Goal: Task Accomplishment & Management: Manage account settings

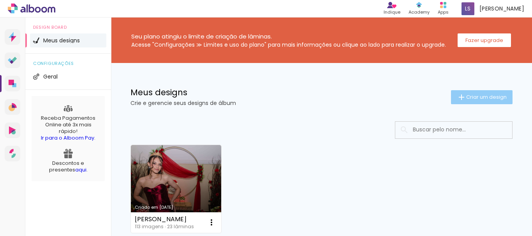
click at [466, 97] on span "Criar um design" at bounding box center [486, 97] width 41 height 5
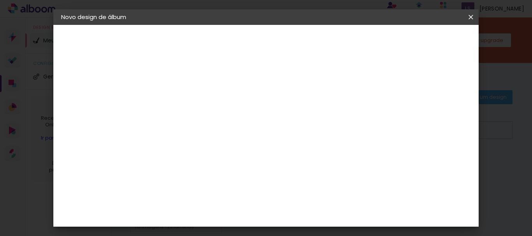
click at [189, 104] on input at bounding box center [189, 105] width 0 height 12
type input "teste"
type paper-input "teste"
click at [0, 0] on slot "Avançar" at bounding box center [0, 0] width 0 height 0
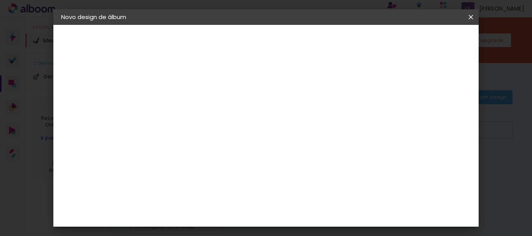
click at [0, 0] on slot "Avançar" at bounding box center [0, 0] width 0 height 0
click at [228, 131] on iron-icon at bounding box center [223, 135] width 9 height 9
click at [276, 128] on paper-item "Padrão" at bounding box center [317, 130] width 156 height 16
type input "Padrão"
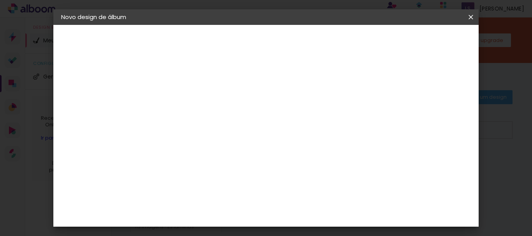
scroll to position [371, 0]
click at [471, 16] on iron-icon at bounding box center [470, 17] width 9 height 8
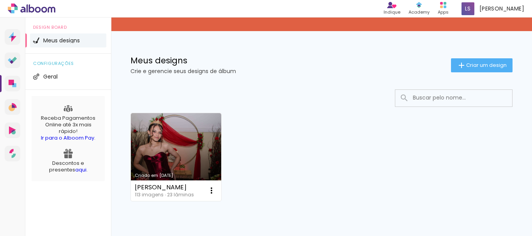
scroll to position [70, 0]
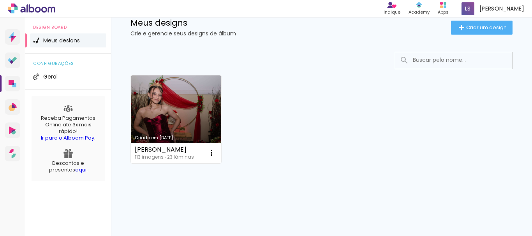
click at [35, 9] on icon at bounding box center [32, 9] width 48 height 10
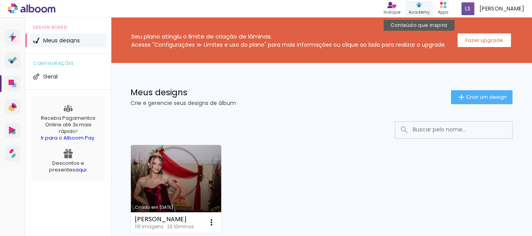
click at [430, 11] on div "Academy" at bounding box center [419, 12] width 21 height 7
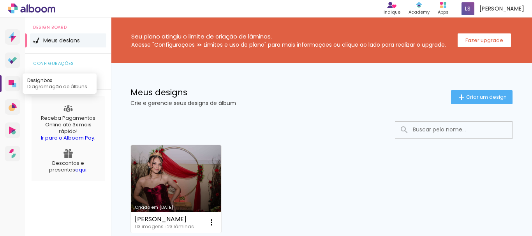
click at [14, 84] on icon at bounding box center [14, 85] width 4 height 4
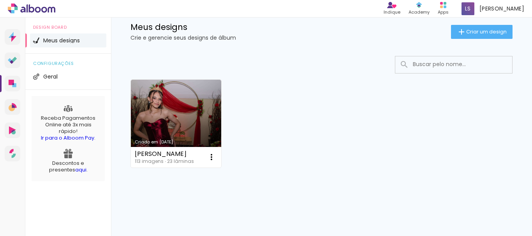
scroll to position [70, 0]
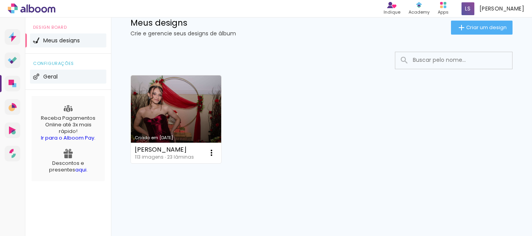
click at [42, 81] on li "Geral" at bounding box center [68, 77] width 76 height 14
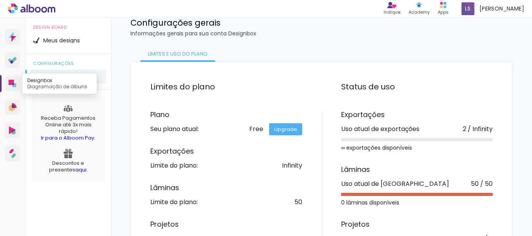
click at [16, 85] on icon at bounding box center [14, 85] width 4 height 4
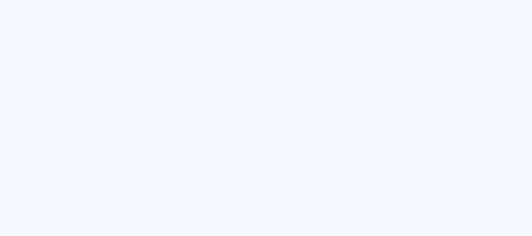
scroll to position [52, 0]
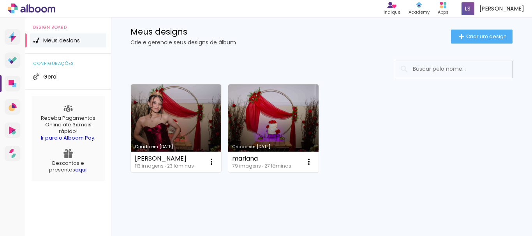
scroll to position [70, 0]
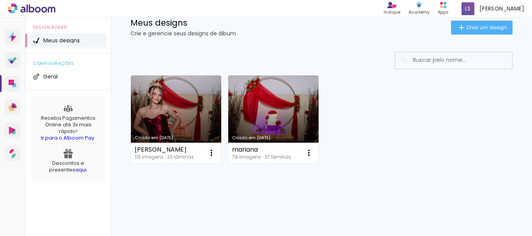
click at [260, 112] on link "Criado em [DATE]" at bounding box center [273, 120] width 90 height 88
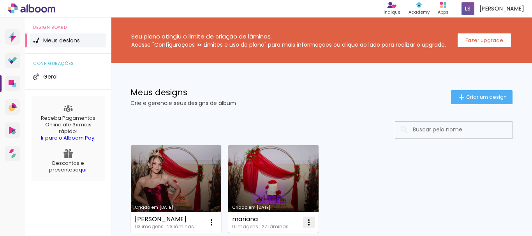
scroll to position [70, 0]
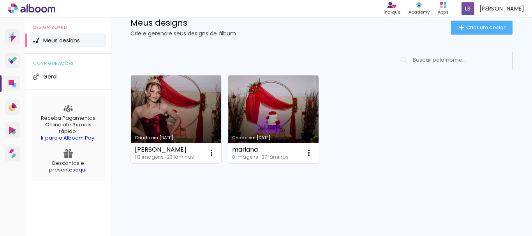
click at [159, 127] on link "Criado em [DATE]" at bounding box center [176, 120] width 90 height 88
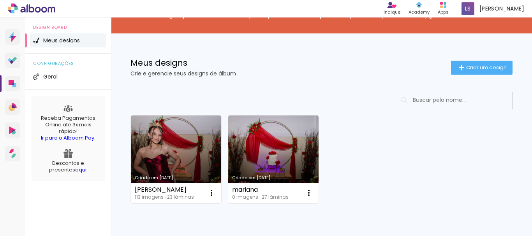
scroll to position [70, 0]
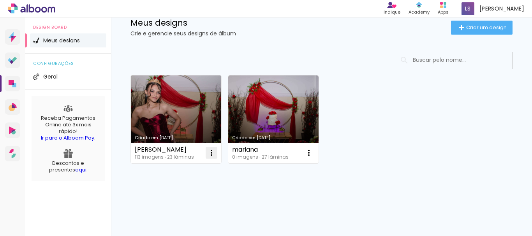
click at [212, 155] on iron-icon at bounding box center [211, 152] width 9 height 9
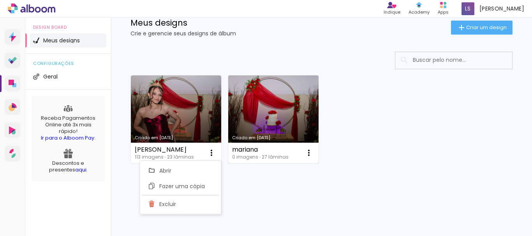
click at [262, 121] on link "Criado em [DATE]" at bounding box center [273, 120] width 90 height 88
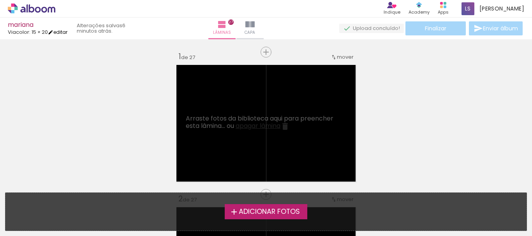
click at [62, 31] on link "editar" at bounding box center [57, 32] width 19 height 7
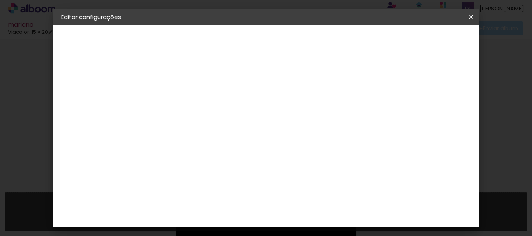
click at [88, 94] on div "Viacolor" at bounding box center [89, 95] width 22 height 5
click at [0, 0] on slot "Avançar" at bounding box center [0, 0] width 0 height 0
click at [219, 130] on input "text" at bounding box center [204, 136] width 30 height 12
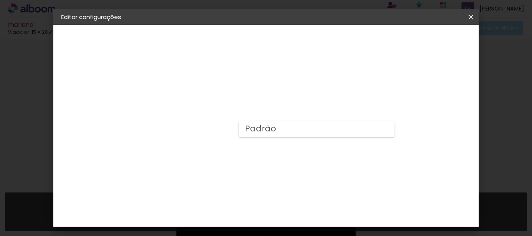
click at [0, 0] on slot "Padrão" at bounding box center [0, 0] width 0 height 0
click at [296, 183] on span "20.3 × 60.6 cm" at bounding box center [283, 193] width 26 height 21
click at [0, 0] on slot "Avançar" at bounding box center [0, 0] width 0 height 0
click at [87, 95] on div "Viacolor" at bounding box center [89, 95] width 22 height 5
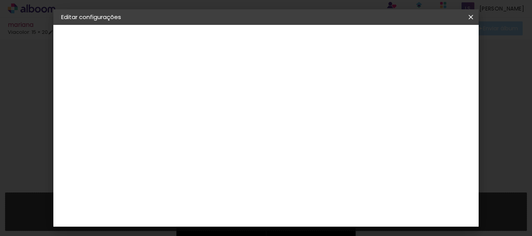
click at [0, 0] on slot "Avançar" at bounding box center [0, 0] width 0 height 0
click at [219, 130] on input "text" at bounding box center [204, 136] width 30 height 12
click at [0, 0] on slot "Padrão" at bounding box center [0, 0] width 0 height 0
type input "Padrão"
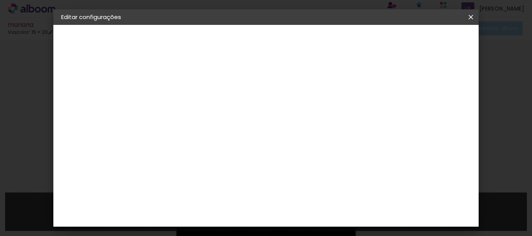
scroll to position [273, 0]
click at [0, 0] on slot "Avançar" at bounding box center [0, 0] width 0 height 0
click at [91, 97] on div "Viacolor" at bounding box center [89, 95] width 22 height 5
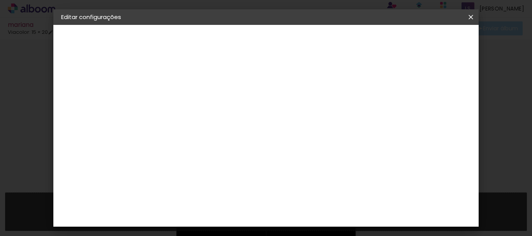
click at [0, 0] on slot "Avançar" at bounding box center [0, 0] width 0 height 0
click at [219, 130] on input "text" at bounding box center [204, 136] width 30 height 12
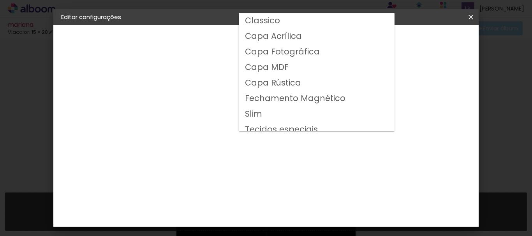
click at [0, 0] on slot "Classico" at bounding box center [0, 0] width 0 height 0
type input "Classico"
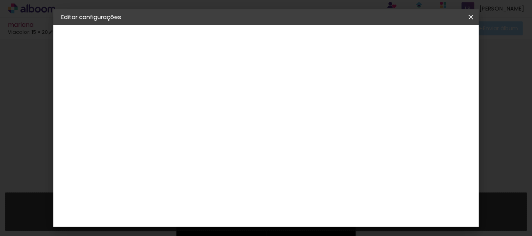
scroll to position [234, 0]
click at [241, 220] on span "20 × 25" at bounding box center [223, 228] width 36 height 16
click at [316, 40] on paper-button "Avançar" at bounding box center [296, 41] width 38 height 13
click at [471, 15] on iron-icon at bounding box center [470, 17] width 9 height 8
click at [0, 0] on slot "Voltar" at bounding box center [0, 0] width 0 height 0
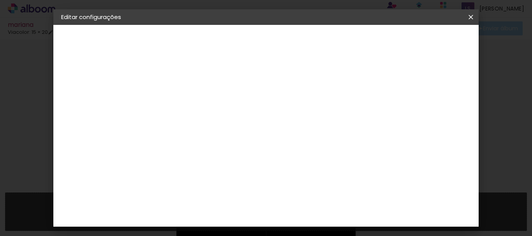
click at [0, 0] on slot "Voltar" at bounding box center [0, 0] width 0 height 0
click at [469, 16] on iron-icon at bounding box center [470, 17] width 9 height 8
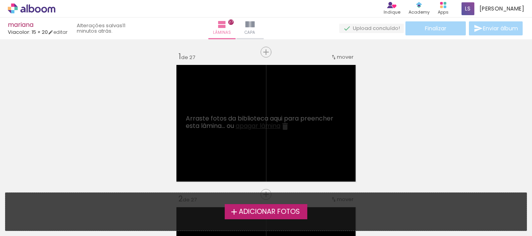
click at [263, 211] on span "Adicionar Fotos" at bounding box center [269, 212] width 61 height 7
click at [0, 0] on input "file" at bounding box center [0, 0] width 0 height 0
click at [493, 7] on span "[PERSON_NAME]" at bounding box center [502, 9] width 45 height 8
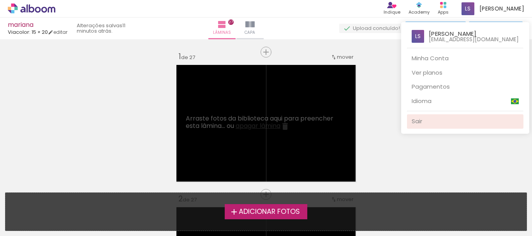
click at [433, 120] on link "Sair" at bounding box center [465, 122] width 116 height 14
